Goal: Transaction & Acquisition: Obtain resource

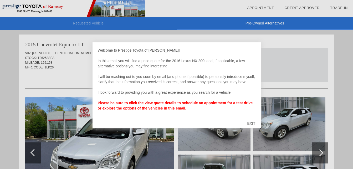
scroll to position [216, 0]
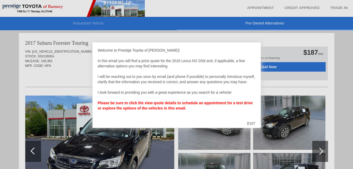
click at [252, 124] on div "EXIT" at bounding box center [251, 123] width 19 height 16
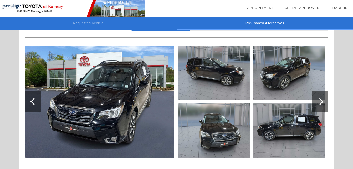
scroll to position [266, 0]
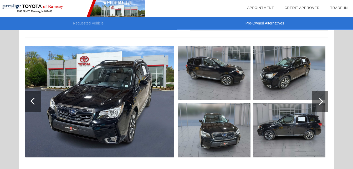
click at [251, 125] on div at bounding box center [176, 130] width 303 height 57
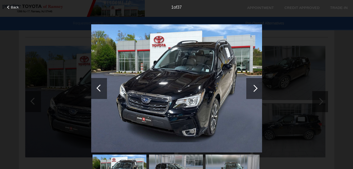
click at [258, 94] on div at bounding box center [254, 88] width 16 height 21
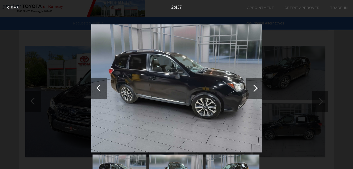
click at [254, 89] on div at bounding box center [254, 88] width 7 height 7
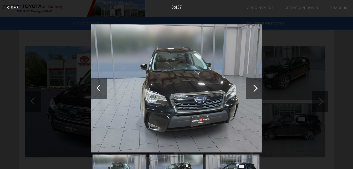
click at [254, 89] on div at bounding box center [254, 88] width 7 height 7
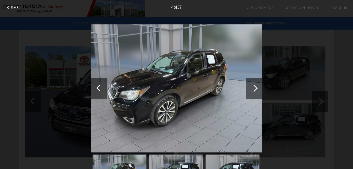
click at [254, 89] on div at bounding box center [254, 88] width 7 height 7
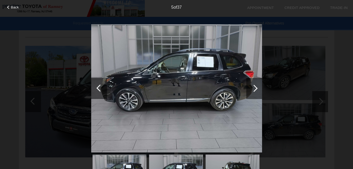
click at [254, 89] on div at bounding box center [254, 88] width 7 height 7
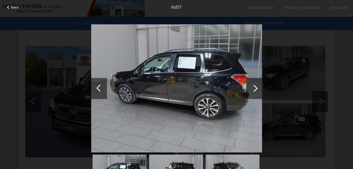
click at [254, 89] on div at bounding box center [254, 88] width 7 height 7
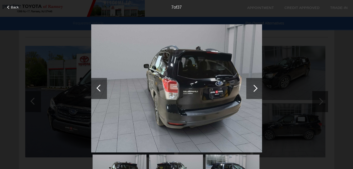
click at [254, 89] on div at bounding box center [254, 88] width 7 height 7
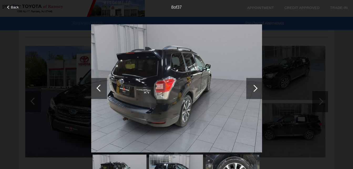
click at [254, 89] on div at bounding box center [254, 88] width 7 height 7
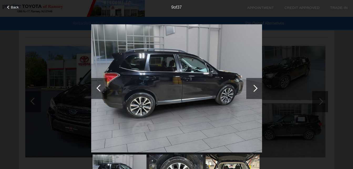
click at [254, 89] on div at bounding box center [254, 88] width 7 height 7
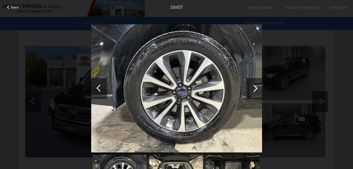
click at [254, 89] on div at bounding box center [254, 88] width 7 height 7
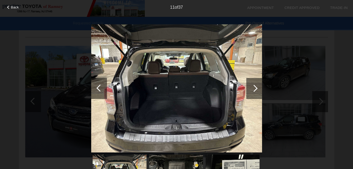
click at [254, 89] on div at bounding box center [254, 88] width 7 height 7
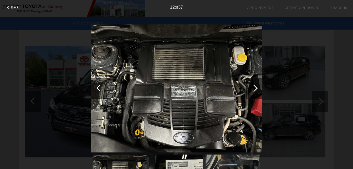
click at [254, 89] on div at bounding box center [254, 88] width 7 height 7
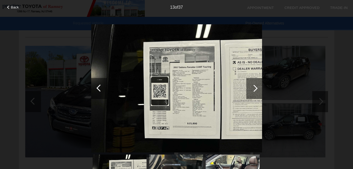
click at [254, 89] on div at bounding box center [254, 88] width 7 height 7
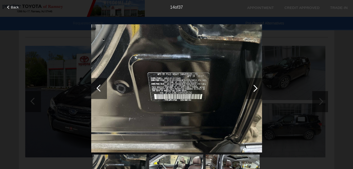
click at [101, 92] on div at bounding box center [99, 88] width 16 height 21
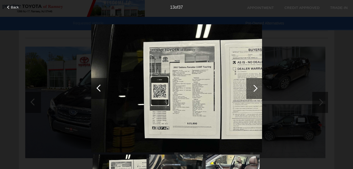
scroll to position [265, 0]
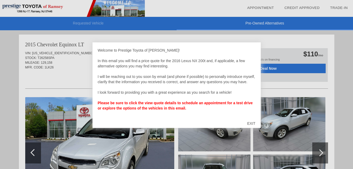
click at [250, 123] on div "EXIT" at bounding box center [251, 123] width 19 height 16
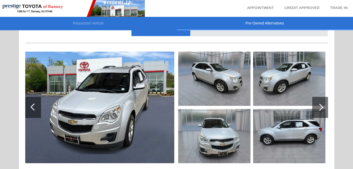
scroll to position [44, 0]
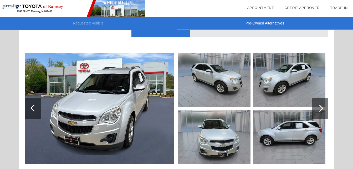
click at [325, 109] on div at bounding box center [320, 108] width 16 height 21
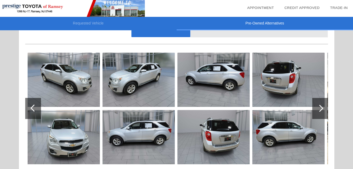
click at [320, 108] on div at bounding box center [319, 108] width 7 height 7
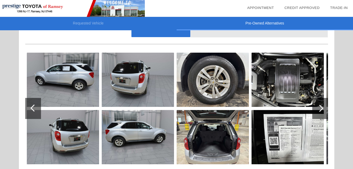
click at [298, 132] on img at bounding box center [288, 137] width 72 height 54
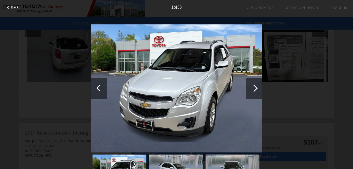
scroll to position [129, 0]
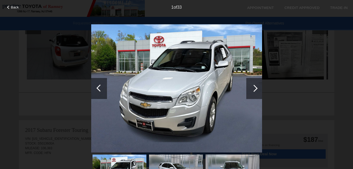
click at [256, 90] on div at bounding box center [254, 88] width 16 height 21
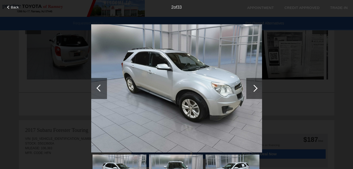
click at [256, 94] on div at bounding box center [254, 88] width 16 height 21
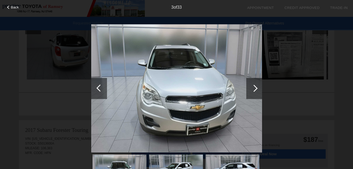
click at [254, 91] on div at bounding box center [254, 88] width 7 height 7
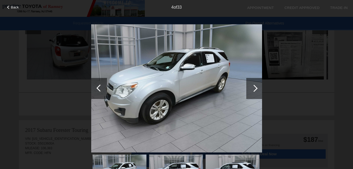
click at [253, 91] on div at bounding box center [254, 88] width 7 height 7
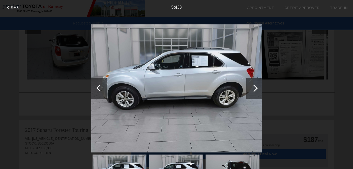
click at [256, 92] on div at bounding box center [254, 88] width 16 height 21
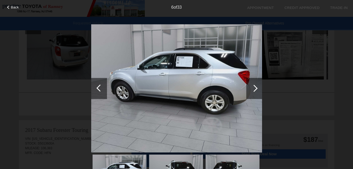
click at [257, 94] on div at bounding box center [254, 88] width 16 height 21
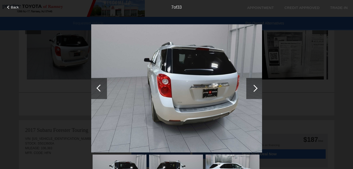
click at [256, 93] on div at bounding box center [254, 88] width 16 height 21
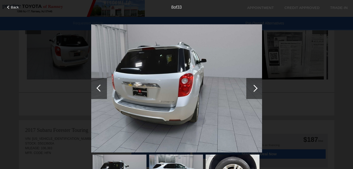
click at [255, 93] on div at bounding box center [254, 88] width 16 height 21
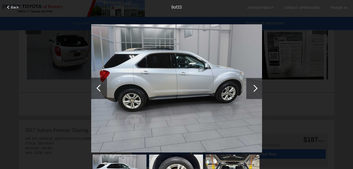
click at [254, 93] on div at bounding box center [254, 88] width 16 height 21
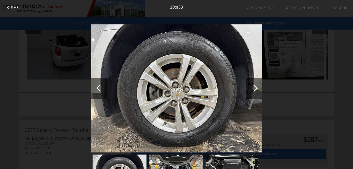
click at [261, 92] on div at bounding box center [254, 88] width 16 height 21
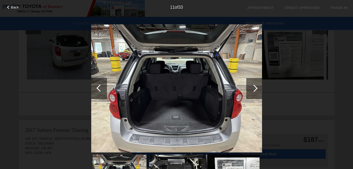
click at [258, 93] on div at bounding box center [254, 88] width 16 height 21
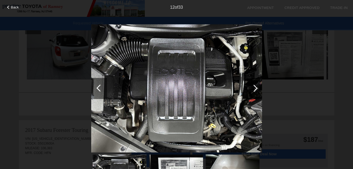
click at [258, 90] on div at bounding box center [254, 88] width 16 height 21
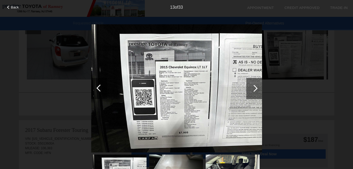
scroll to position [132, 0]
